Goal: Information Seeking & Learning: Understand process/instructions

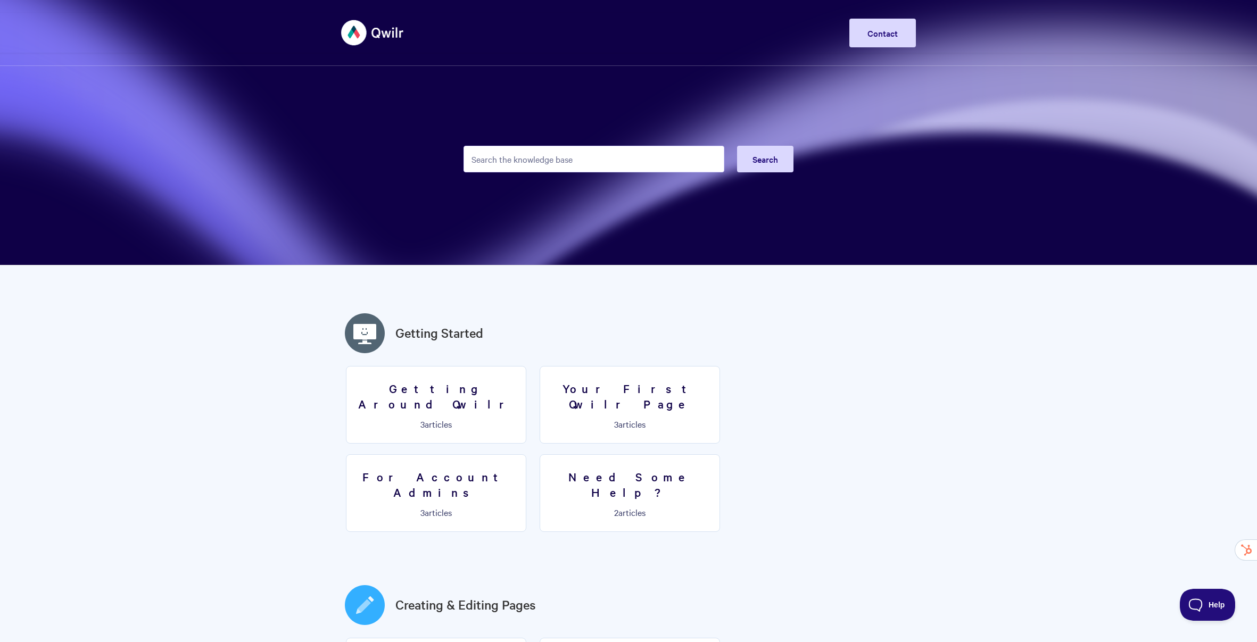
click at [563, 151] on input "Search the knowledge base" at bounding box center [593, 159] width 261 height 27
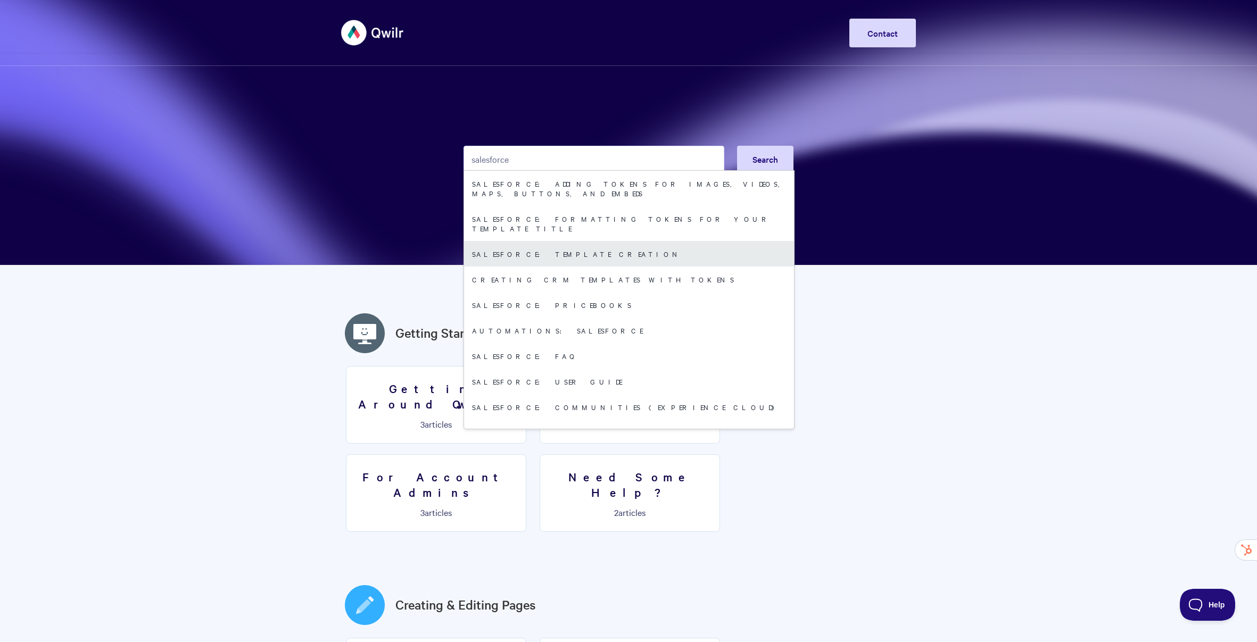
type input "salesforce"
click at [547, 241] on link "Salesforce: Template Creation" at bounding box center [629, 254] width 330 height 26
